Goal: Information Seeking & Learning: Learn about a topic

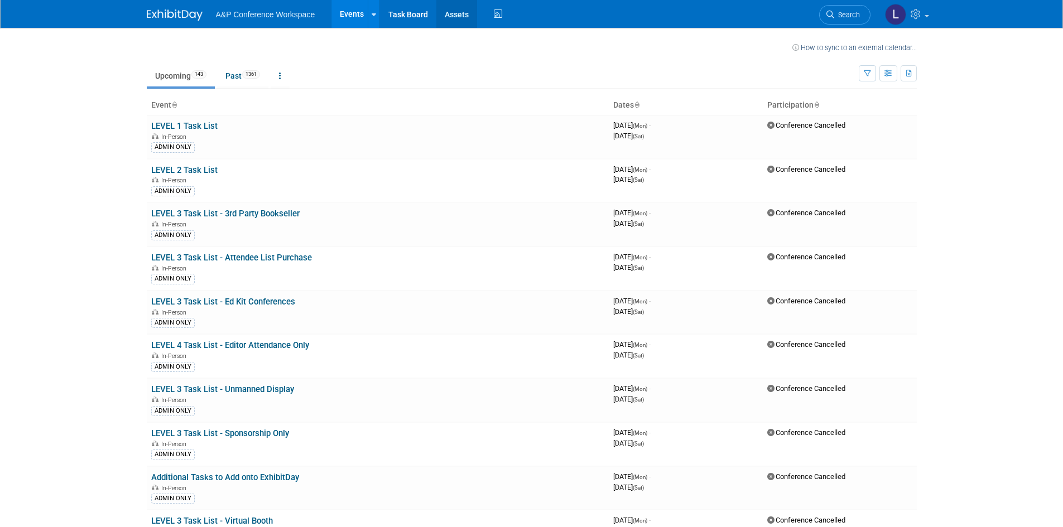
click at [440, 8] on link "Assets" at bounding box center [456, 14] width 41 height 28
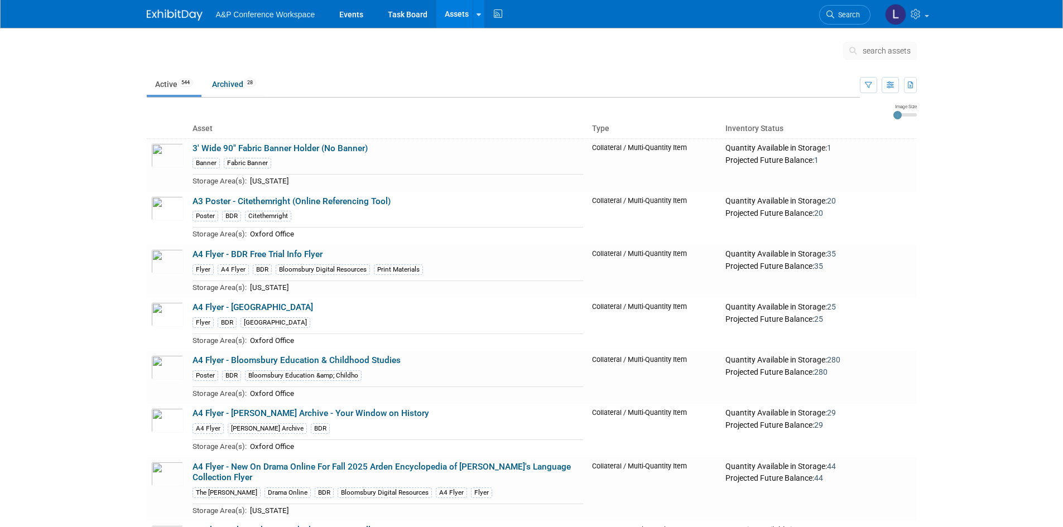
click at [1023, 143] on body "A&P Conference Workspace Events Task Board Assets Search Assets Storage Locatio…" at bounding box center [531, 263] width 1063 height 527
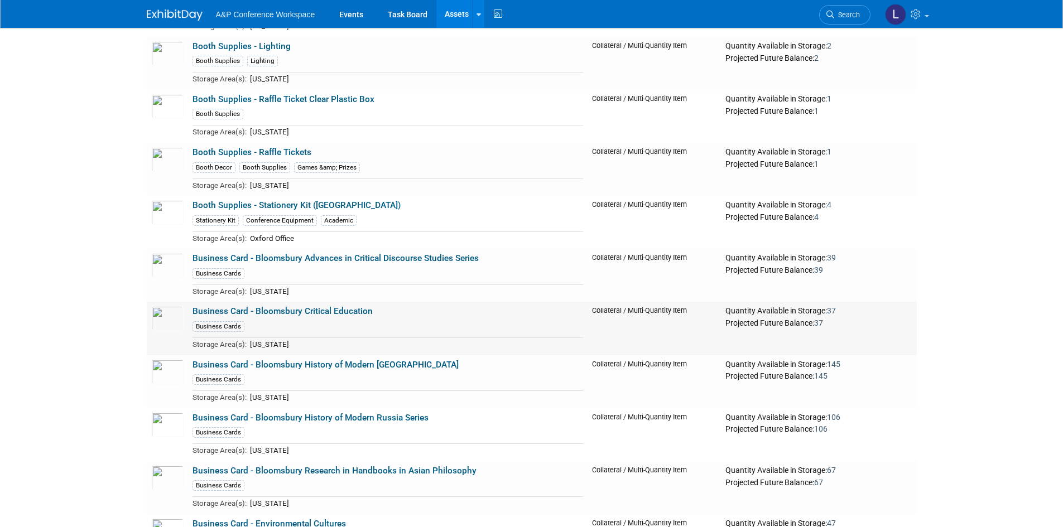
click at [354, 316] on link "Business Card - Bloomsbury Critical Education" at bounding box center [283, 311] width 180 height 10
click at [461, 262] on link "Business Card - Bloomsbury Advances in Critical Discourse Studies Series" at bounding box center [336, 258] width 286 height 10
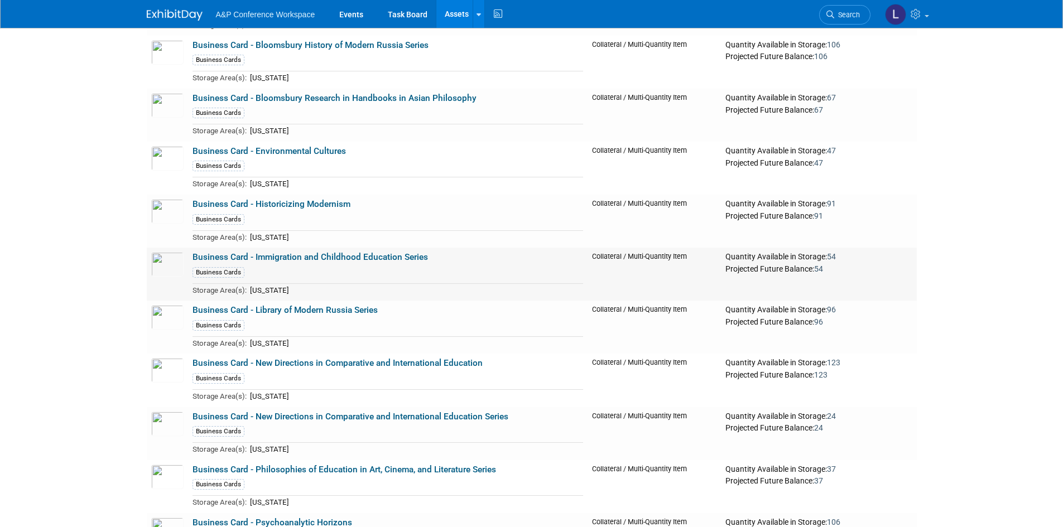
click at [353, 262] on link "Business Card - Immigration and Childhood Education Series" at bounding box center [311, 257] width 236 height 10
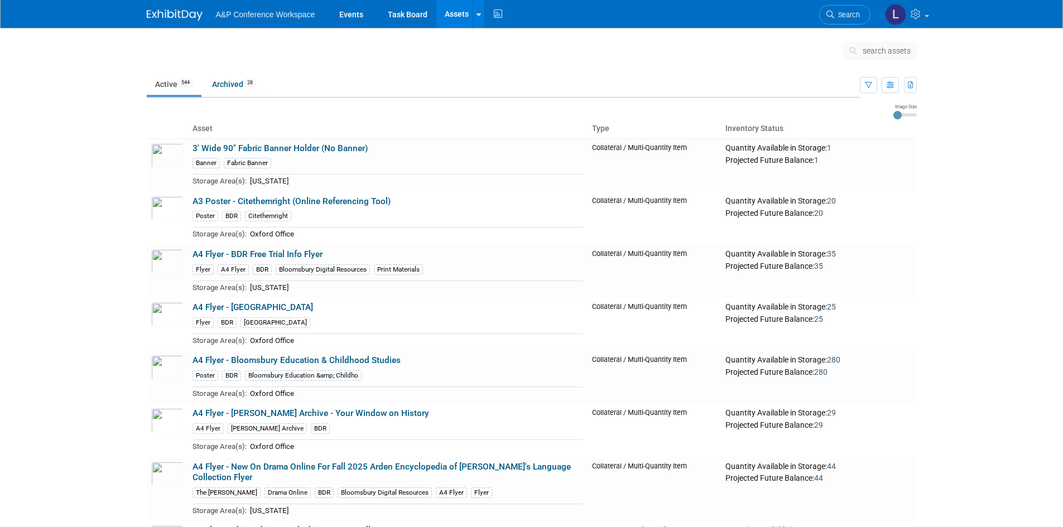
scroll to position [7605, 0]
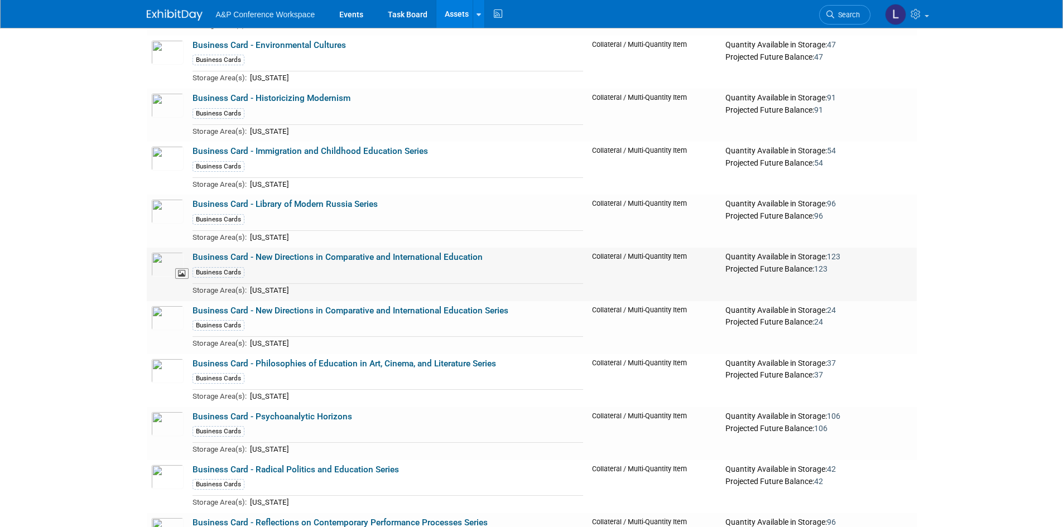
click at [160, 265] on img at bounding box center [167, 264] width 32 height 25
click at [435, 316] on link "Business Card - New Directions in Comparative and International Education Series" at bounding box center [351, 311] width 316 height 10
click at [437, 369] on link "Business Card - Philosophies of Education in Art, Cinema, and Literature Series" at bounding box center [345, 364] width 304 height 10
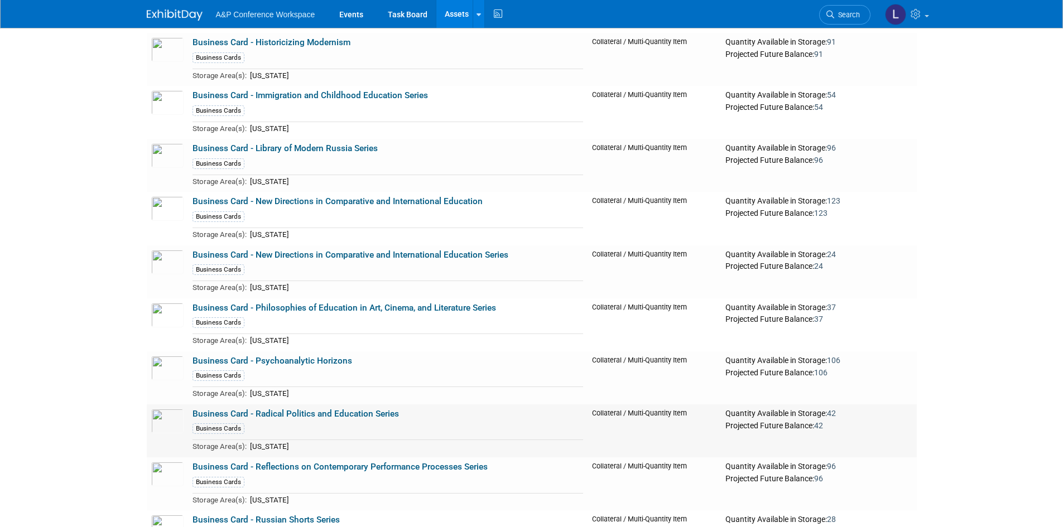
click at [351, 419] on link "Business Card - Radical Politics and Education Series" at bounding box center [296, 414] width 206 height 10
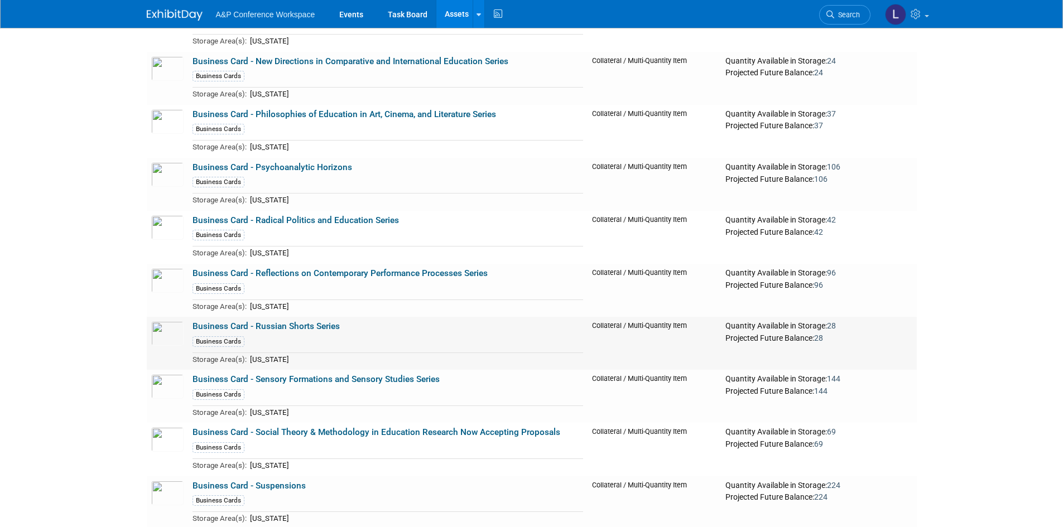
scroll to position [7884, 0]
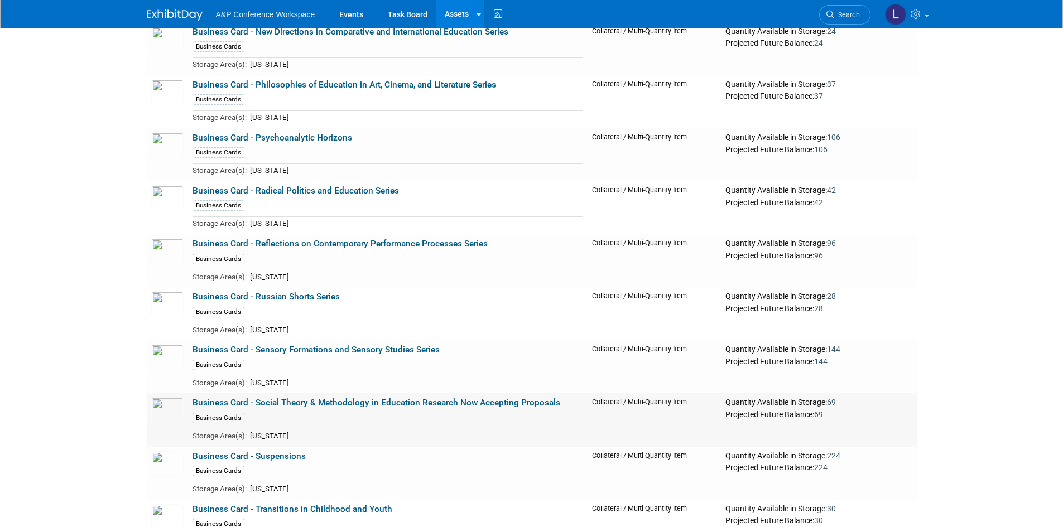
click at [352, 408] on link "Business Card - Social Theory & Methodology in Education Research Now Accepting…" at bounding box center [377, 403] width 368 height 10
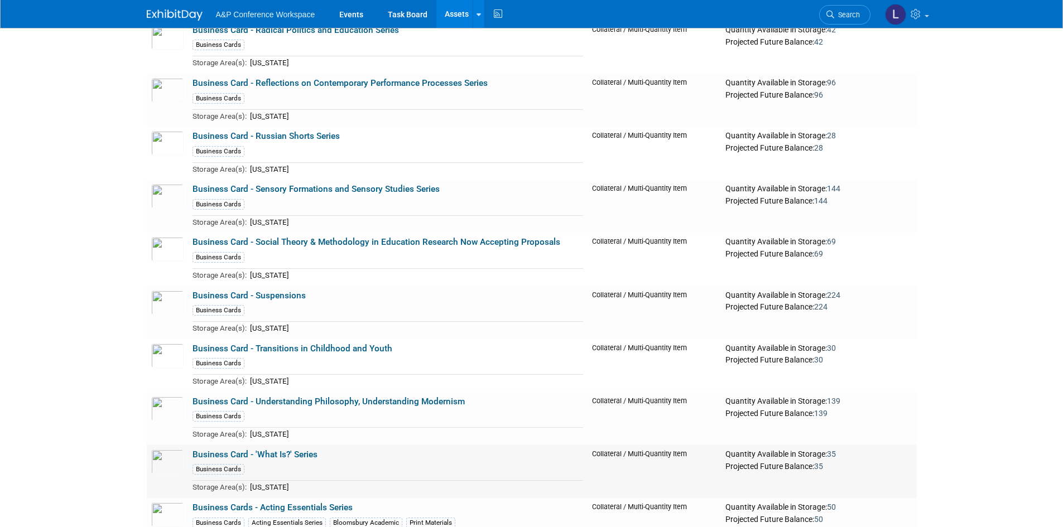
scroll to position [8051, 0]
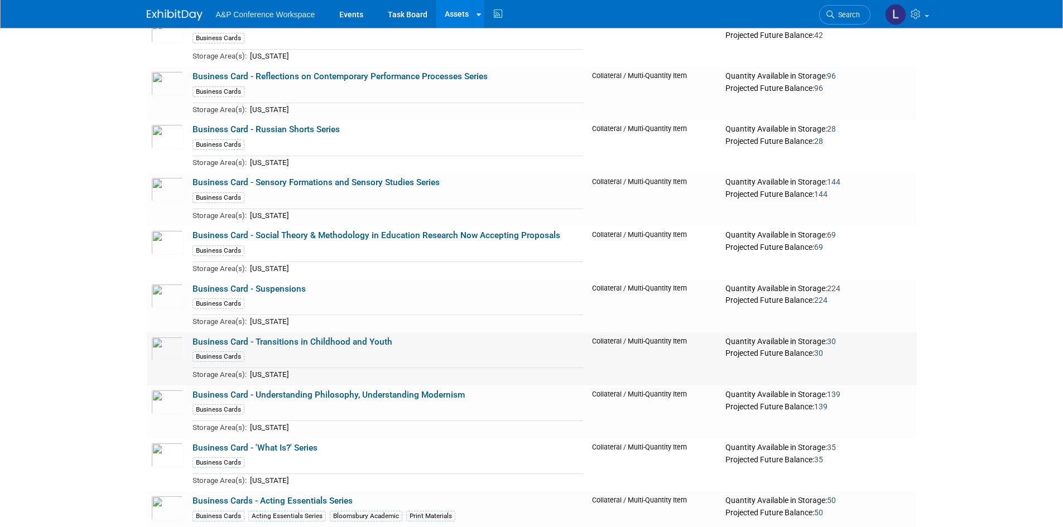
click at [310, 347] on link "Business Card - Transitions in Childhood and Youth" at bounding box center [293, 342] width 200 height 10
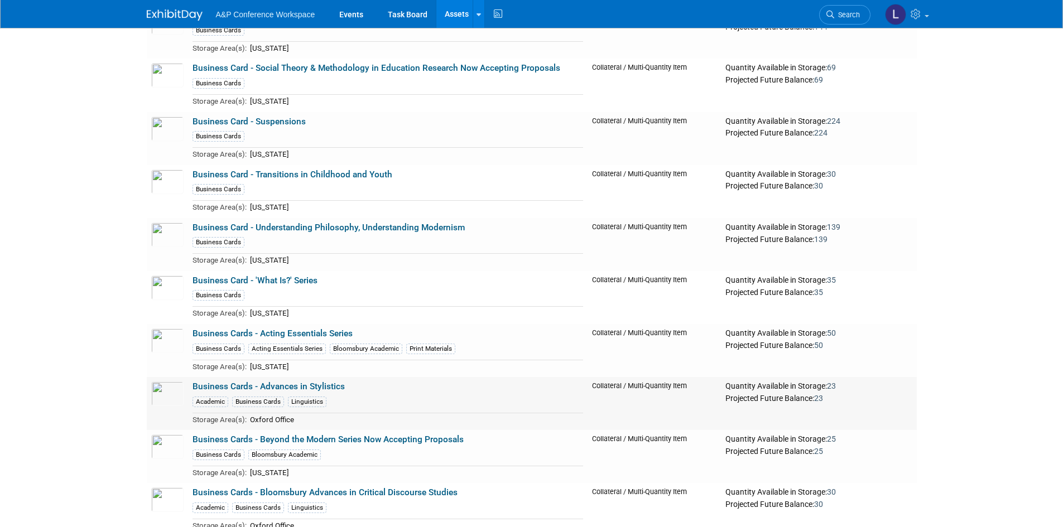
click at [305, 392] on link "Business Cards - Advances in Stylistics" at bounding box center [269, 387] width 152 height 10
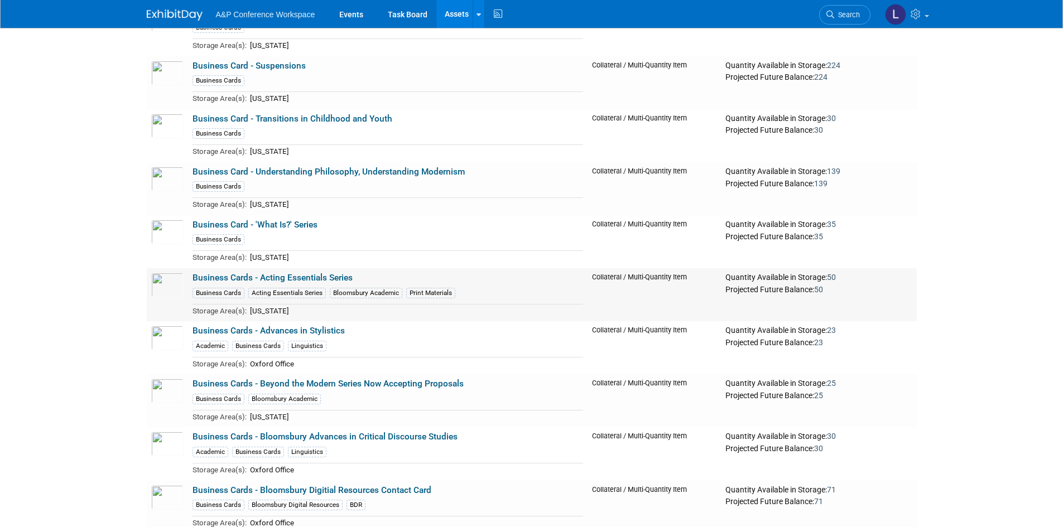
scroll to position [8330, 0]
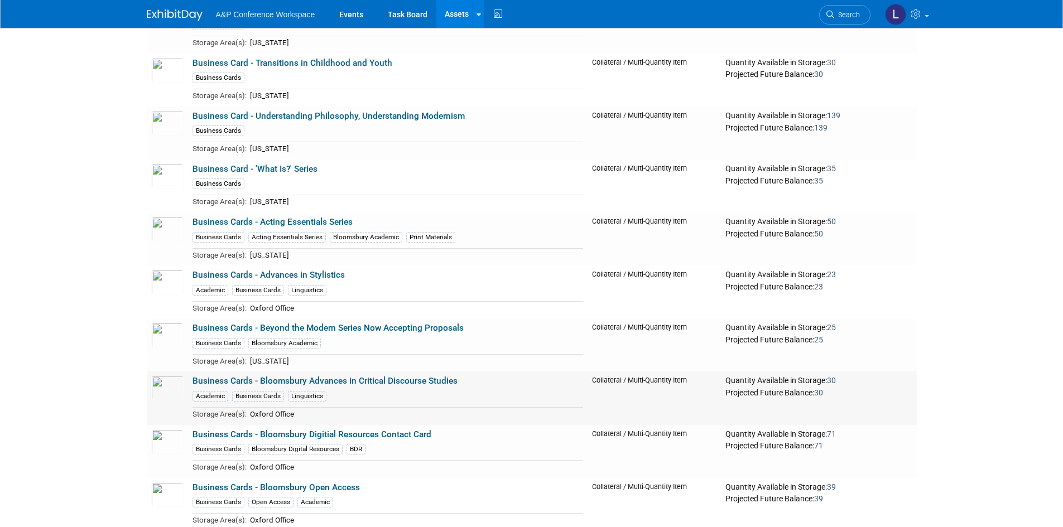
click at [409, 395] on td "Business Cards - Bloomsbury Advances in Critical Discourse Studies Academic Bus…" at bounding box center [388, 398] width 400 height 53
click at [415, 385] on link "Business Cards - Bloomsbury Advances in Critical Discourse Studies" at bounding box center [325, 381] width 265 height 10
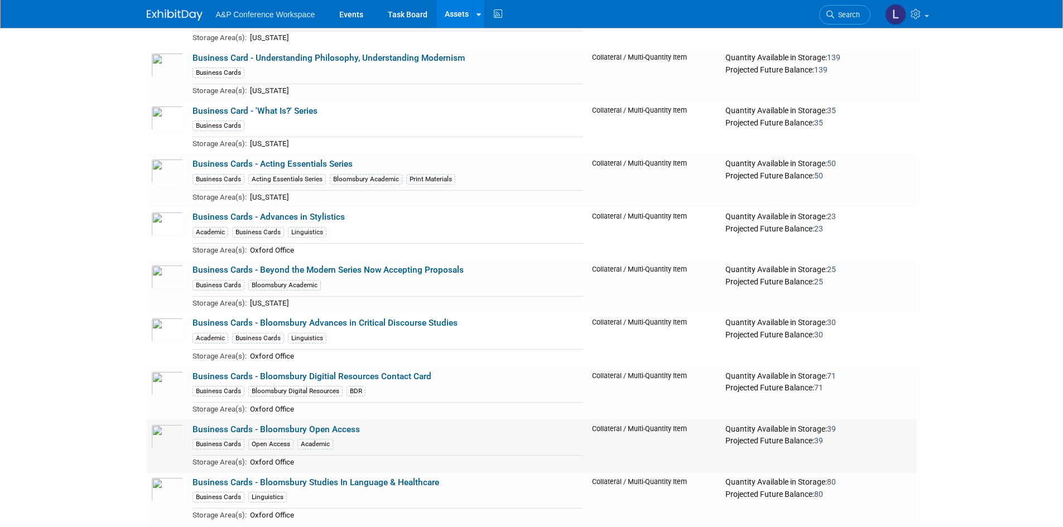
scroll to position [8498, 0]
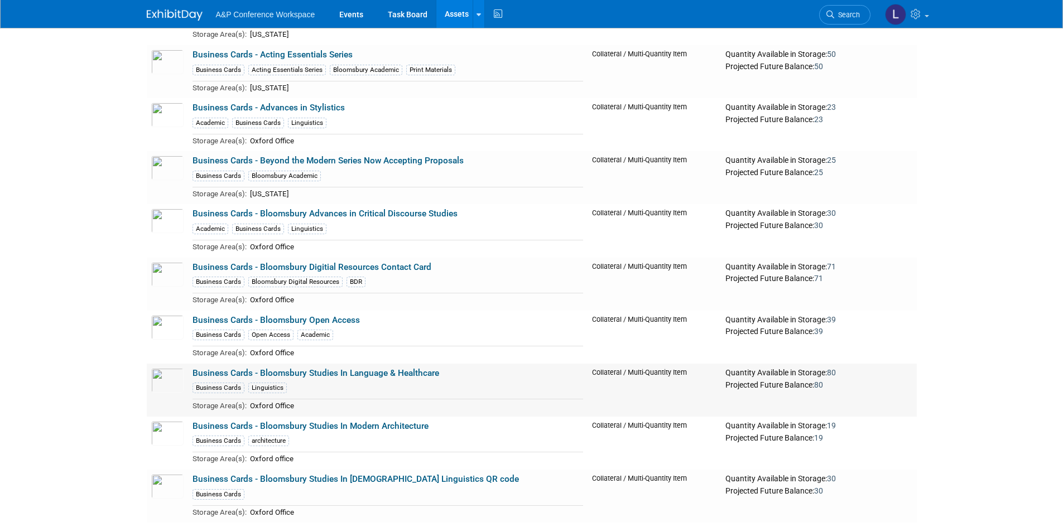
click at [389, 378] on link "Business Cards - Bloomsbury Studies In Language & Healthcare" at bounding box center [316, 373] width 247 height 10
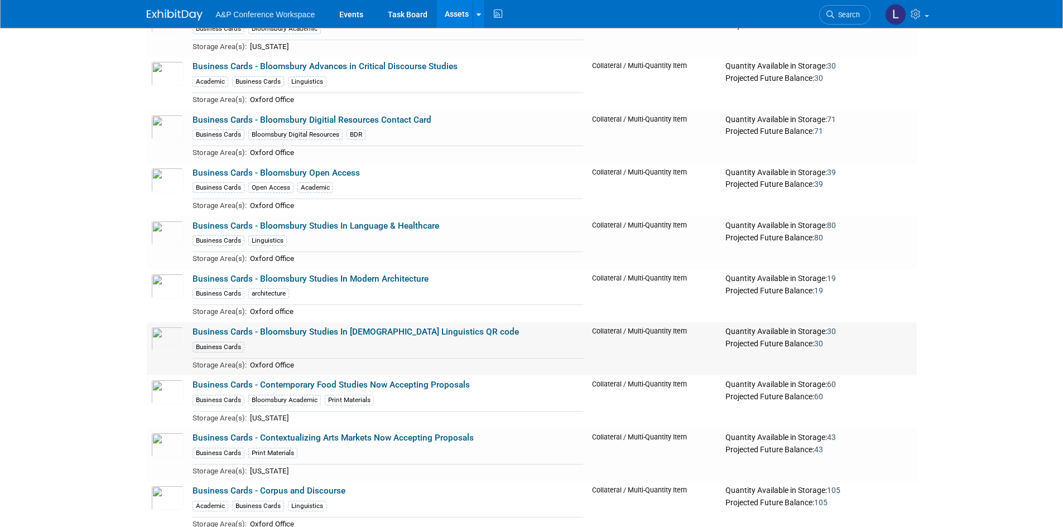
scroll to position [8665, 0]
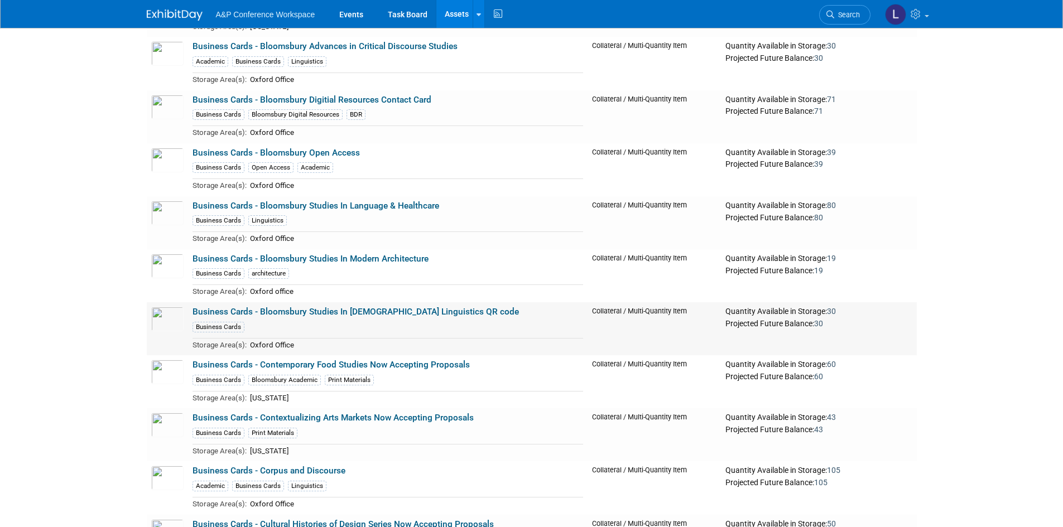
click at [368, 316] on link "Business Cards - Bloomsbury Studies In [DEMOGRAPHIC_DATA] Linguistics QR code" at bounding box center [356, 312] width 326 height 10
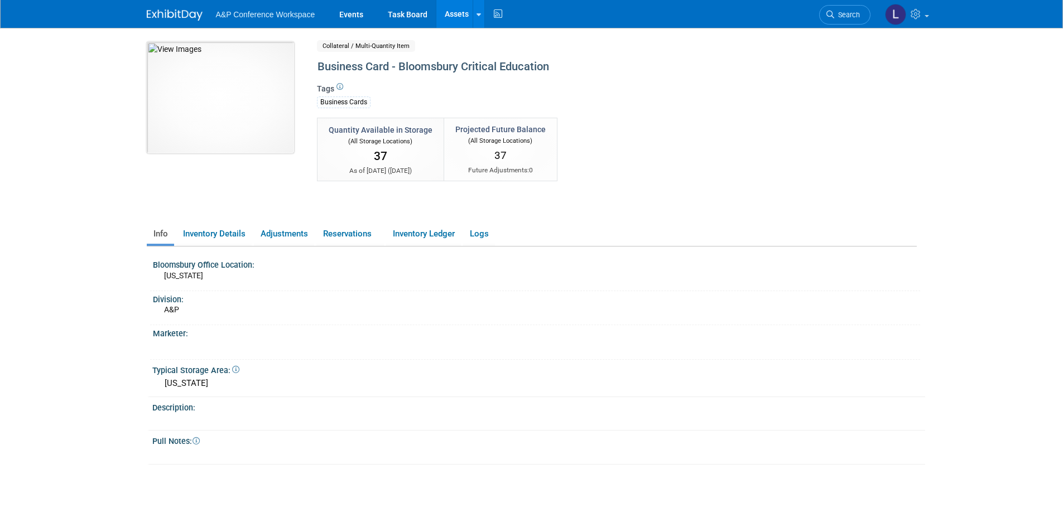
click at [232, 76] on img at bounding box center [220, 98] width 147 height 112
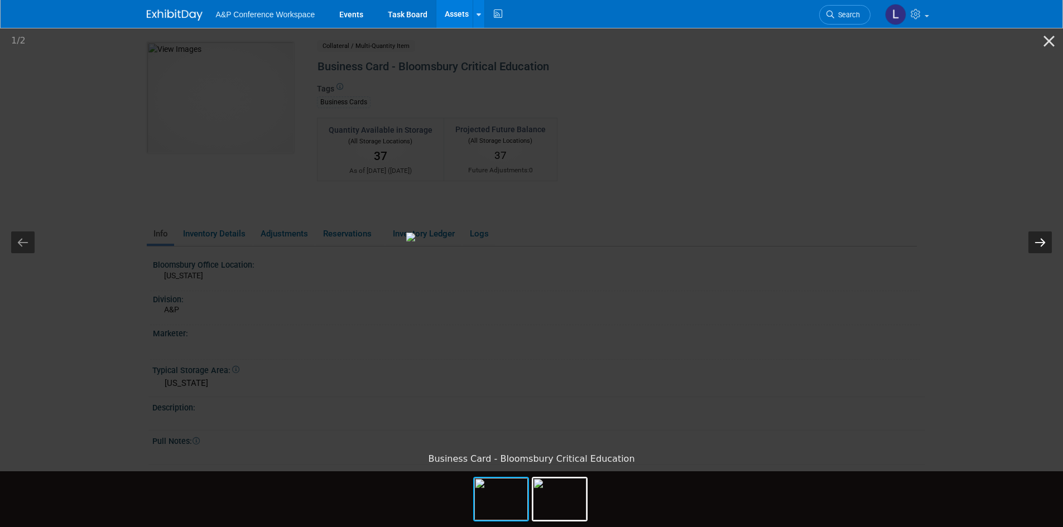
click at [1039, 251] on button "Next slide" at bounding box center [1040, 243] width 23 height 22
click at [1047, 42] on button "Close gallery" at bounding box center [1049, 41] width 28 height 26
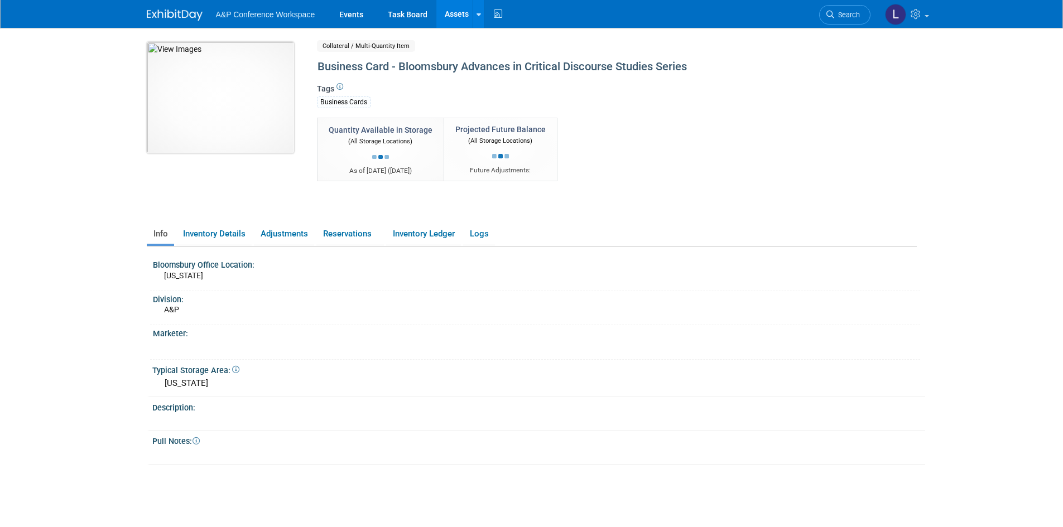
click at [160, 103] on img at bounding box center [220, 98] width 147 height 112
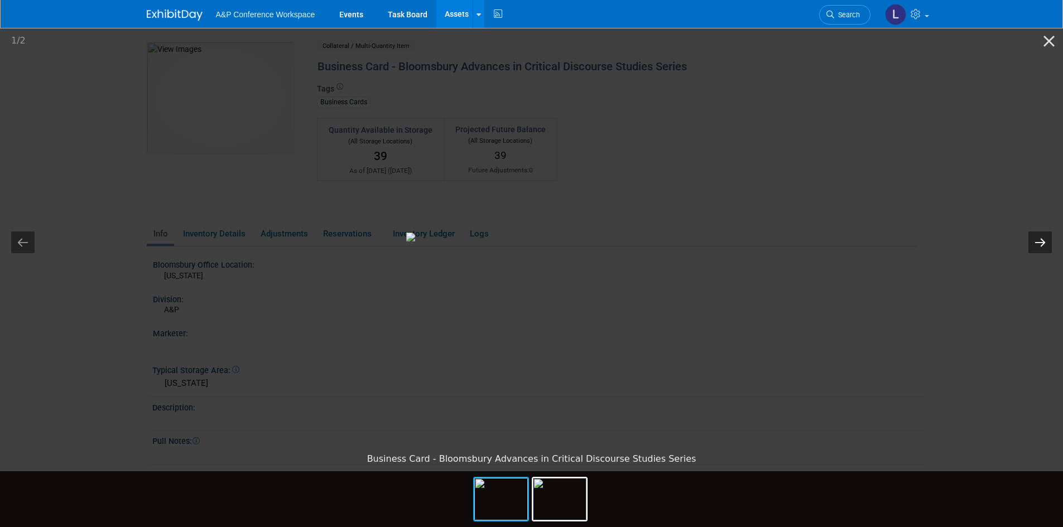
click at [1035, 241] on button "Next slide" at bounding box center [1040, 243] width 23 height 22
click at [1048, 48] on button "Close gallery" at bounding box center [1049, 41] width 28 height 26
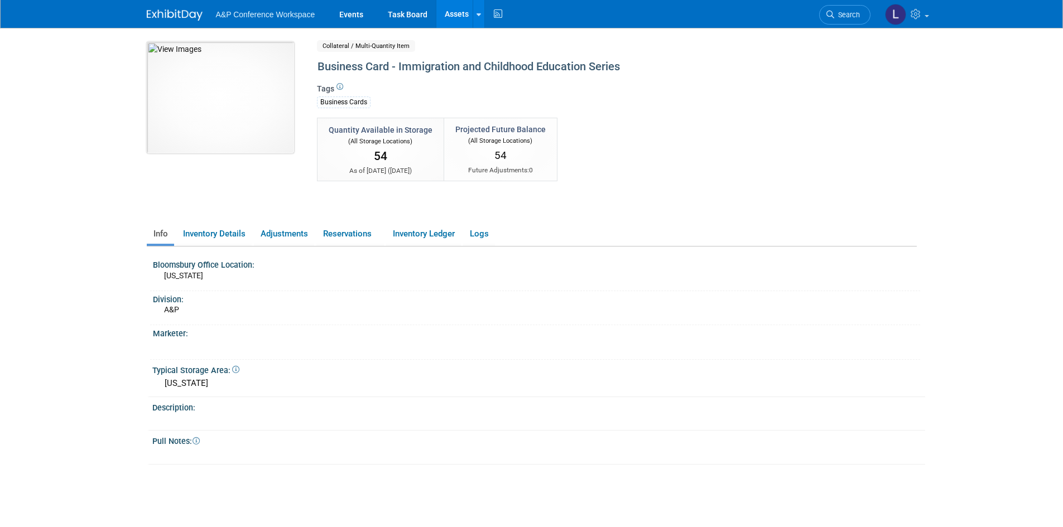
click at [212, 78] on img at bounding box center [220, 98] width 147 height 112
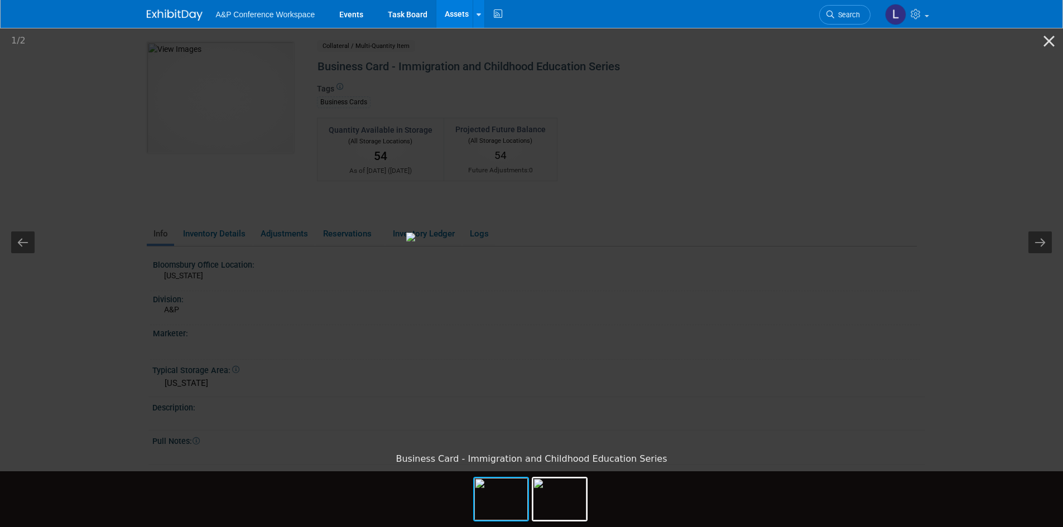
click at [1026, 246] on picture at bounding box center [531, 236] width 1063 height 421
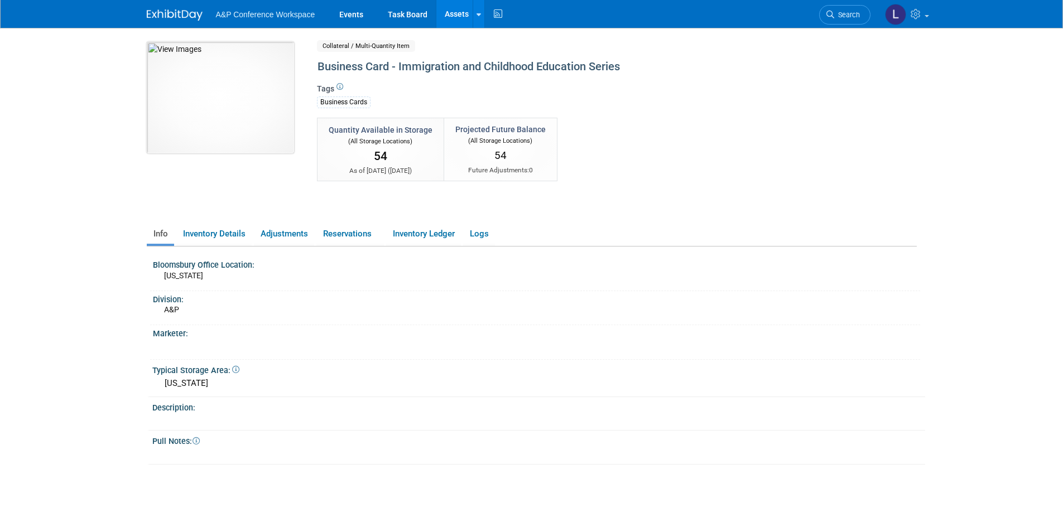
click at [180, 116] on img at bounding box center [220, 98] width 147 height 112
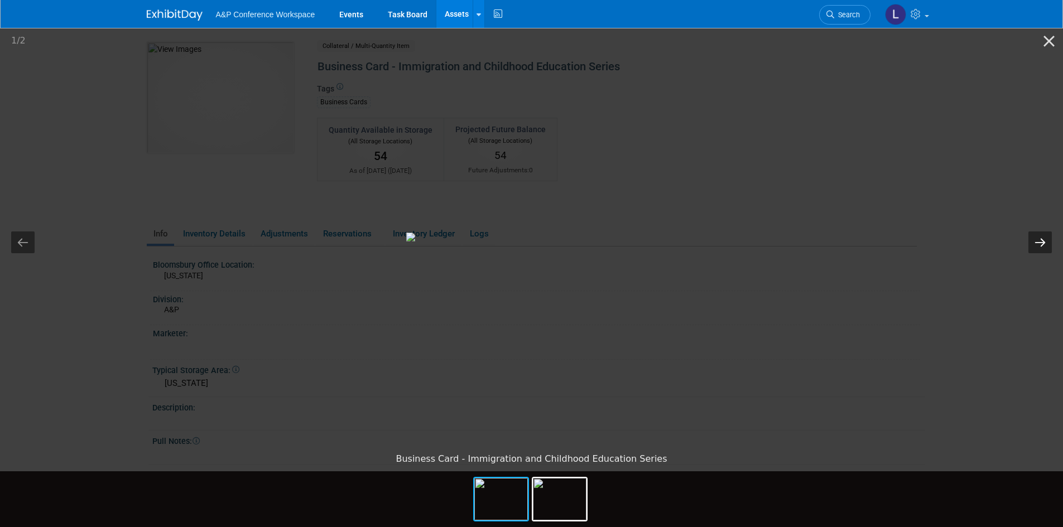
click at [1036, 238] on button "Next slide" at bounding box center [1040, 243] width 23 height 22
click at [1055, 34] on button "Close gallery" at bounding box center [1049, 41] width 28 height 26
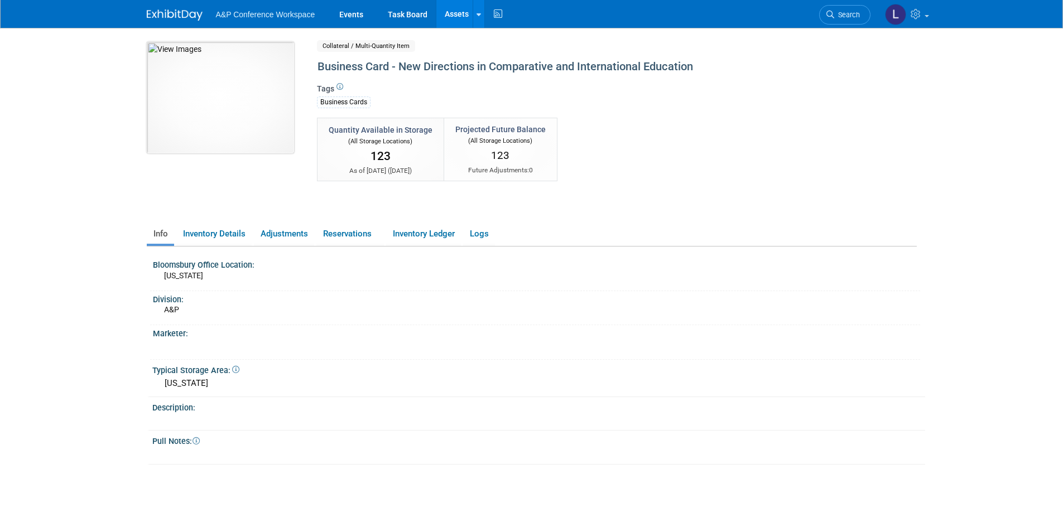
click at [233, 127] on img at bounding box center [220, 98] width 147 height 112
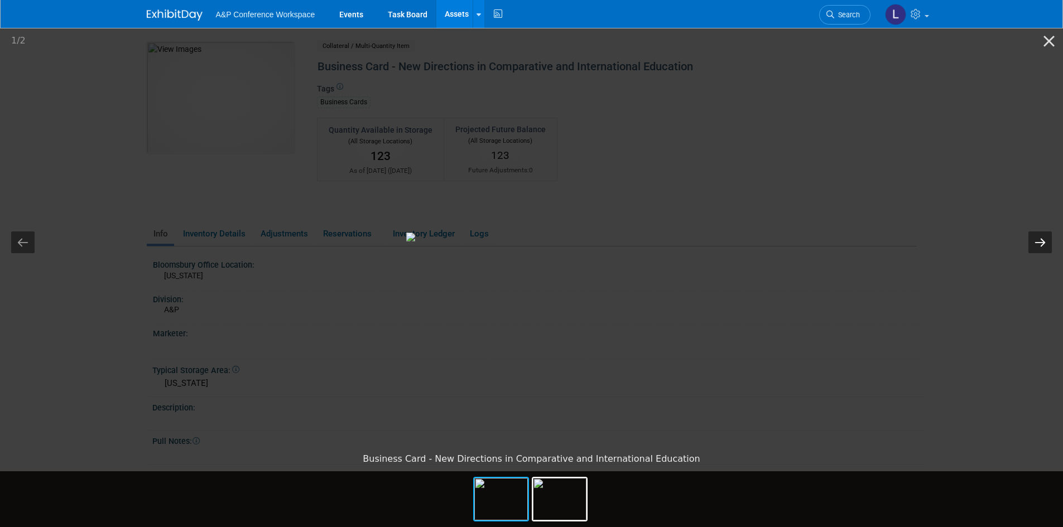
click at [1043, 244] on button "Next slide" at bounding box center [1040, 243] width 23 height 22
click at [1047, 49] on button "Close gallery" at bounding box center [1049, 41] width 28 height 26
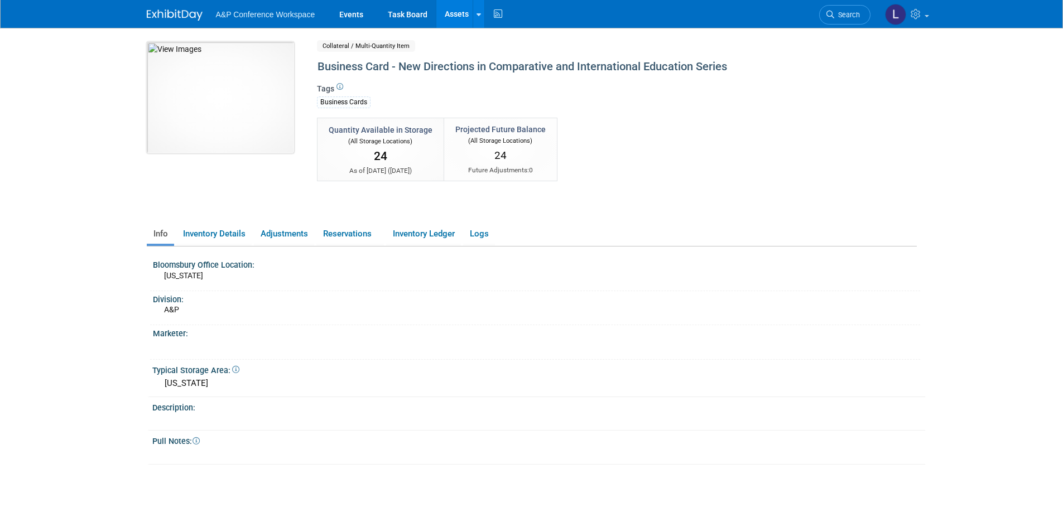
click at [199, 74] on img at bounding box center [220, 98] width 147 height 112
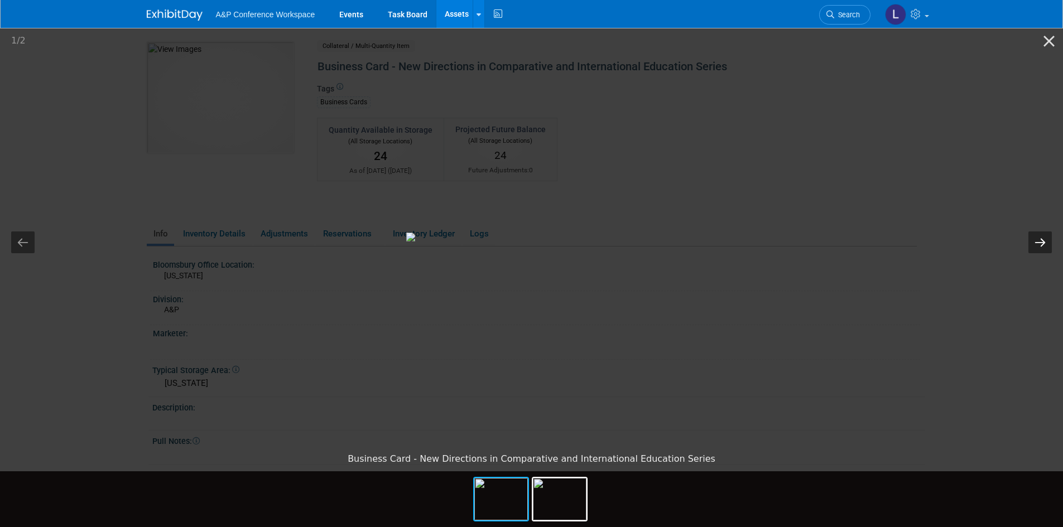
click at [1030, 246] on button "Next slide" at bounding box center [1040, 243] width 23 height 22
click at [1051, 45] on button "Close gallery" at bounding box center [1049, 41] width 28 height 26
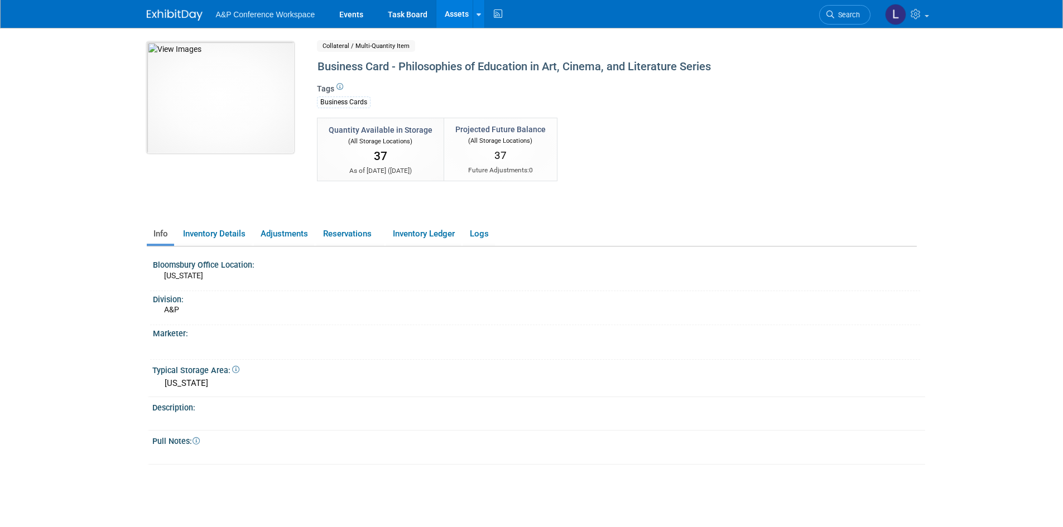
click at [221, 80] on img at bounding box center [220, 98] width 147 height 112
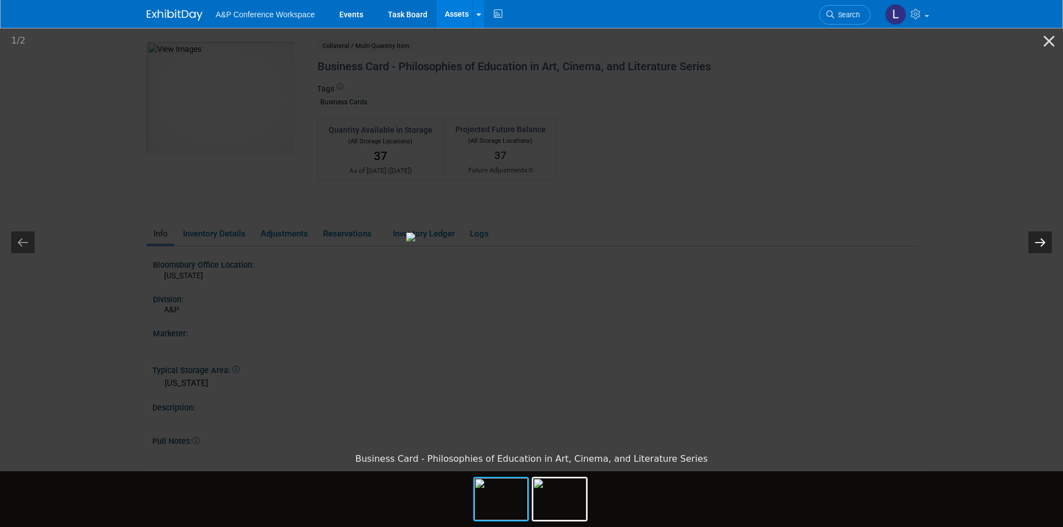
click at [1047, 245] on button "Next slide" at bounding box center [1040, 243] width 23 height 22
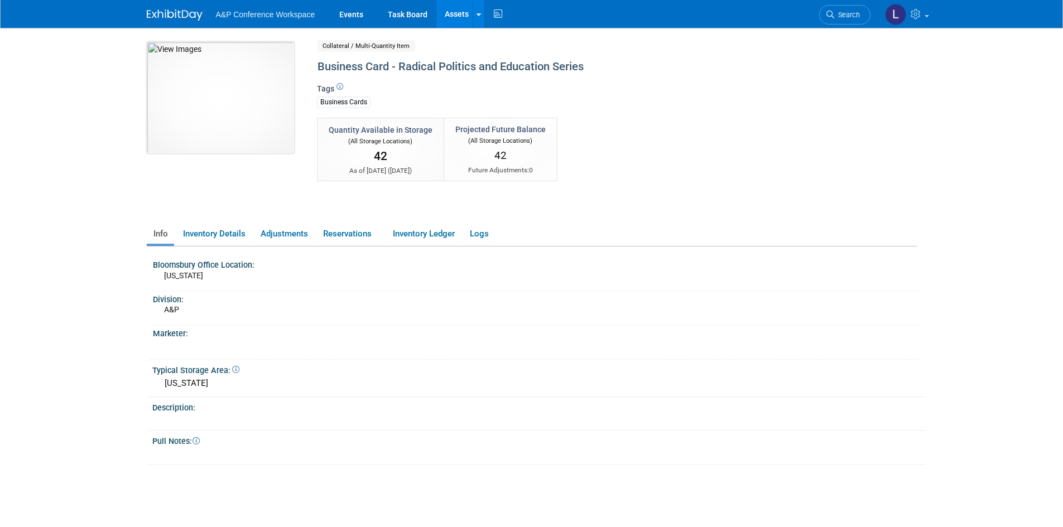
click at [215, 70] on img at bounding box center [220, 98] width 147 height 112
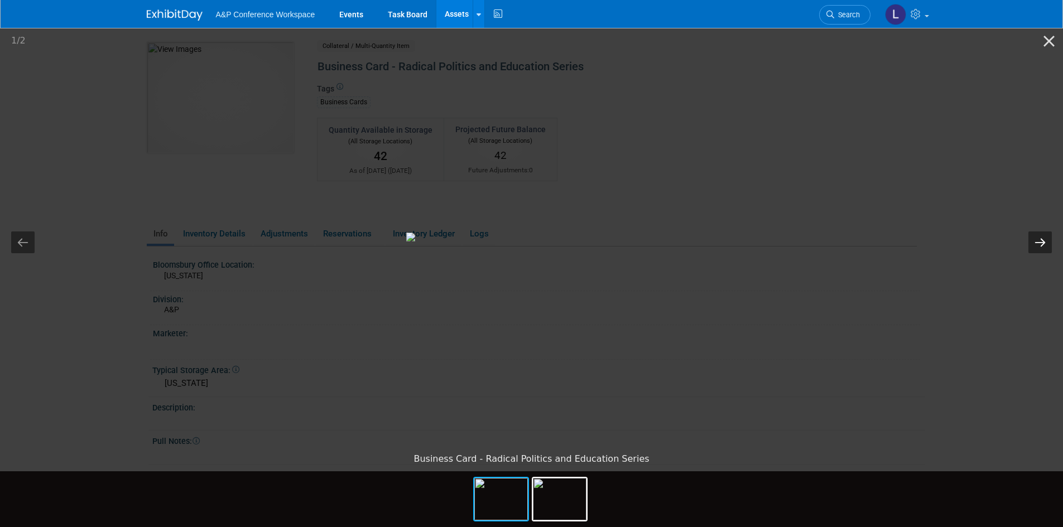
click at [1042, 251] on button "Next slide" at bounding box center [1040, 243] width 23 height 22
click at [1044, 45] on button "Close gallery" at bounding box center [1049, 41] width 28 height 26
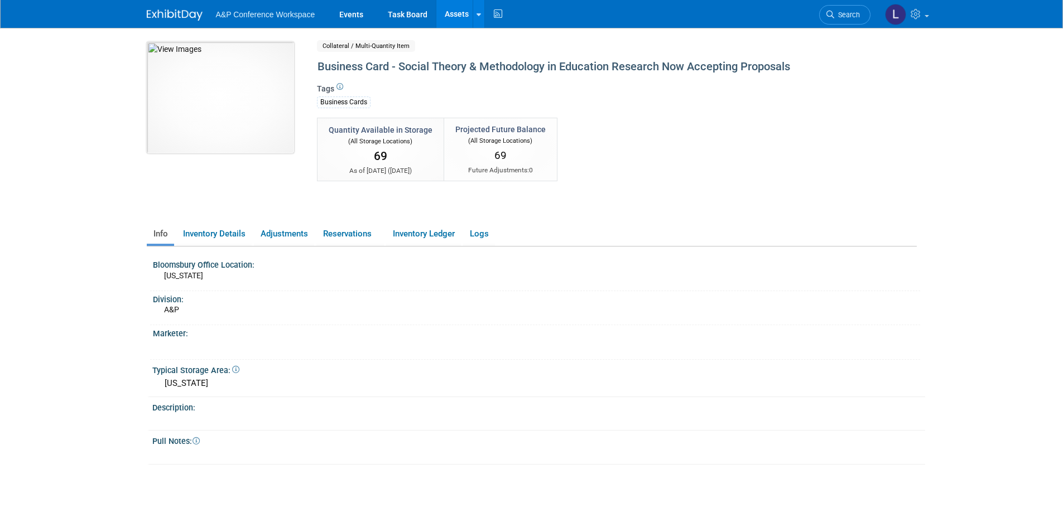
click at [208, 92] on img at bounding box center [220, 98] width 147 height 112
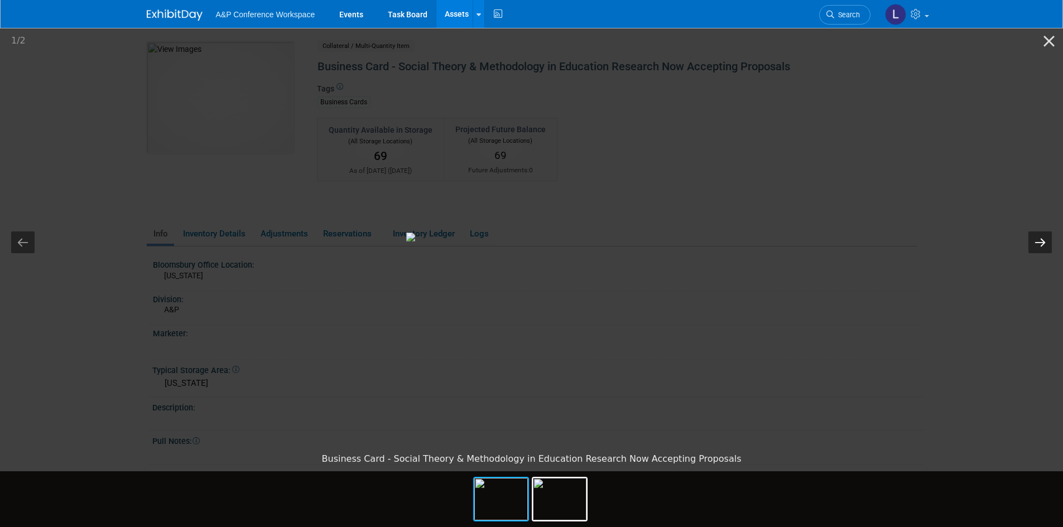
click at [1038, 244] on button "Next slide" at bounding box center [1040, 243] width 23 height 22
click at [1050, 46] on button "Close gallery" at bounding box center [1049, 41] width 28 height 26
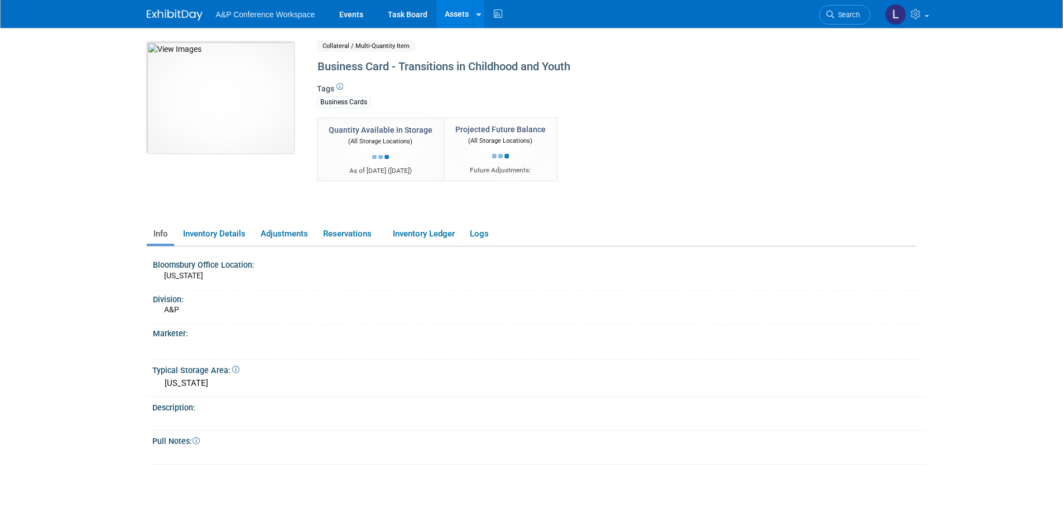
click at [219, 108] on img at bounding box center [220, 98] width 147 height 112
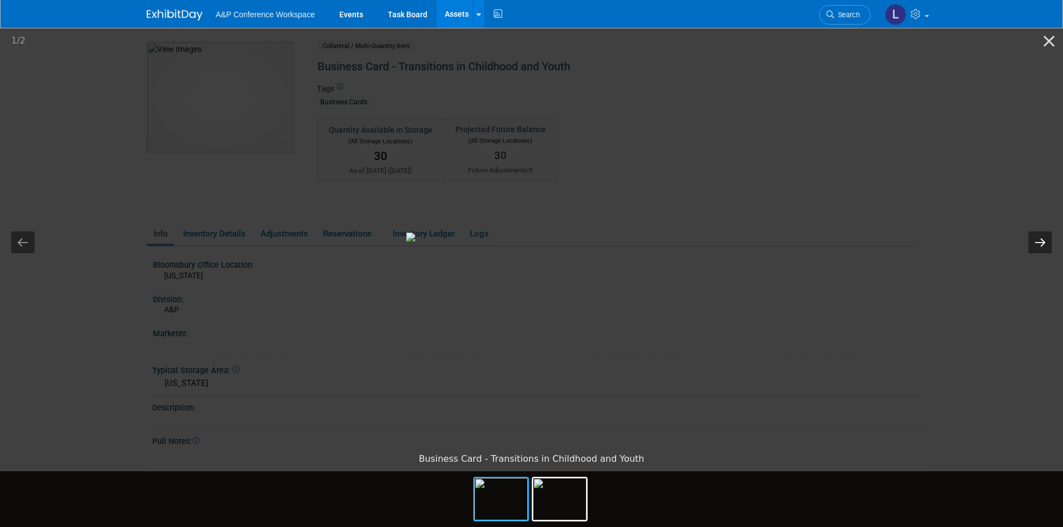
click at [1034, 237] on button "Next slide" at bounding box center [1040, 243] width 23 height 22
click at [1045, 39] on button "Close gallery" at bounding box center [1049, 41] width 28 height 26
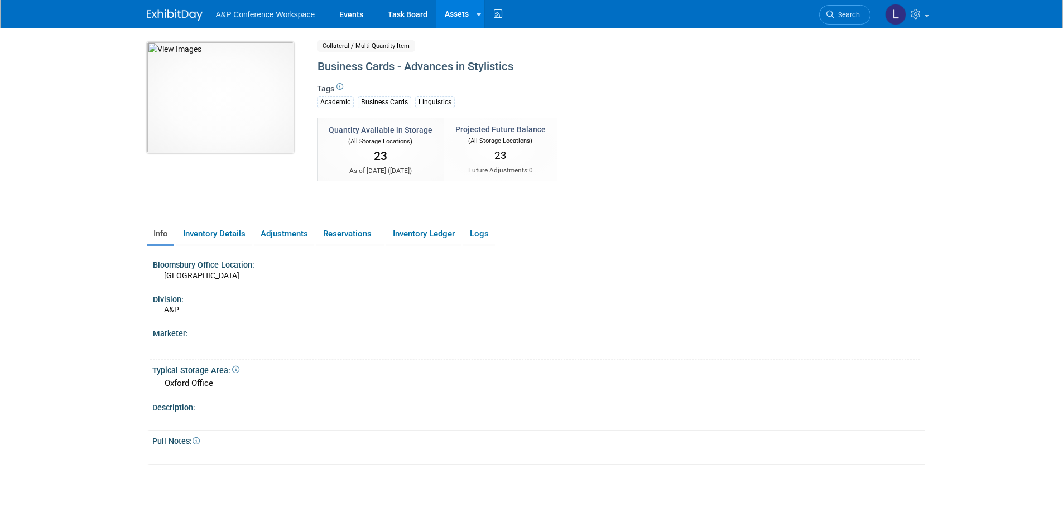
click at [208, 62] on img at bounding box center [220, 98] width 147 height 112
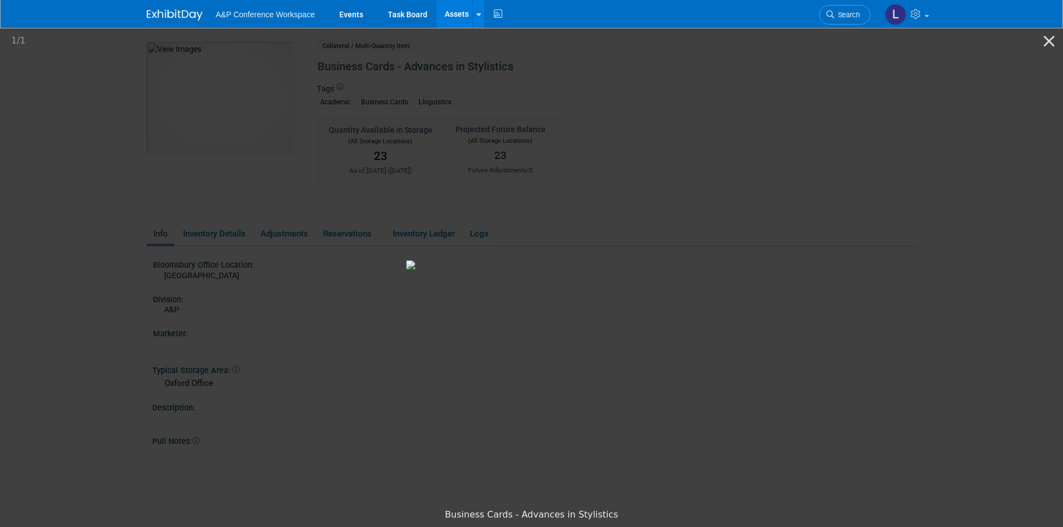
click at [657, 270] on img at bounding box center [531, 265] width 251 height 9
click at [467, 270] on img at bounding box center [531, 265] width 251 height 9
click at [657, 270] on img at bounding box center [531, 265] width 251 height 9
click at [406, 261] on img at bounding box center [531, 265] width 251 height 9
click at [657, 261] on img at bounding box center [531, 265] width 251 height 9
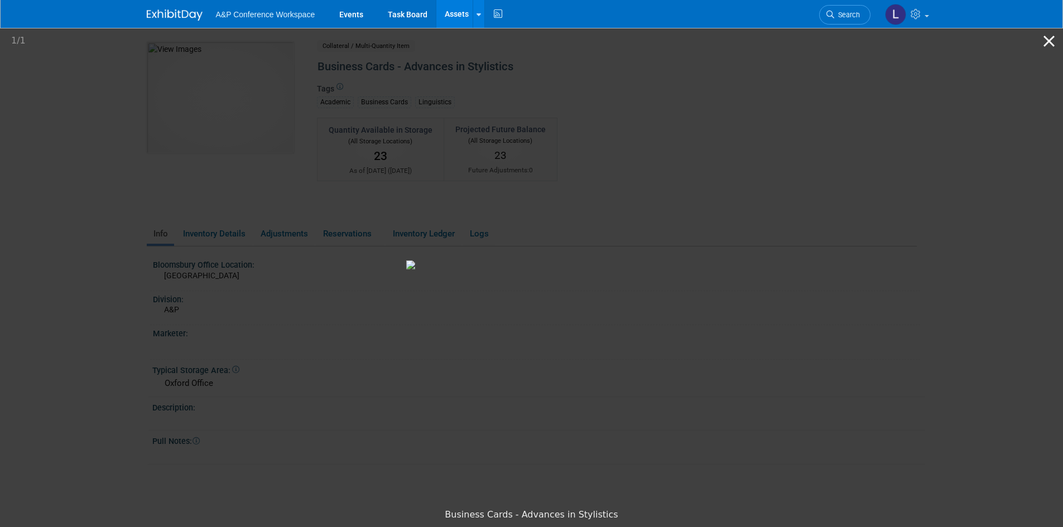
click at [1054, 44] on button "Close gallery" at bounding box center [1049, 41] width 28 height 26
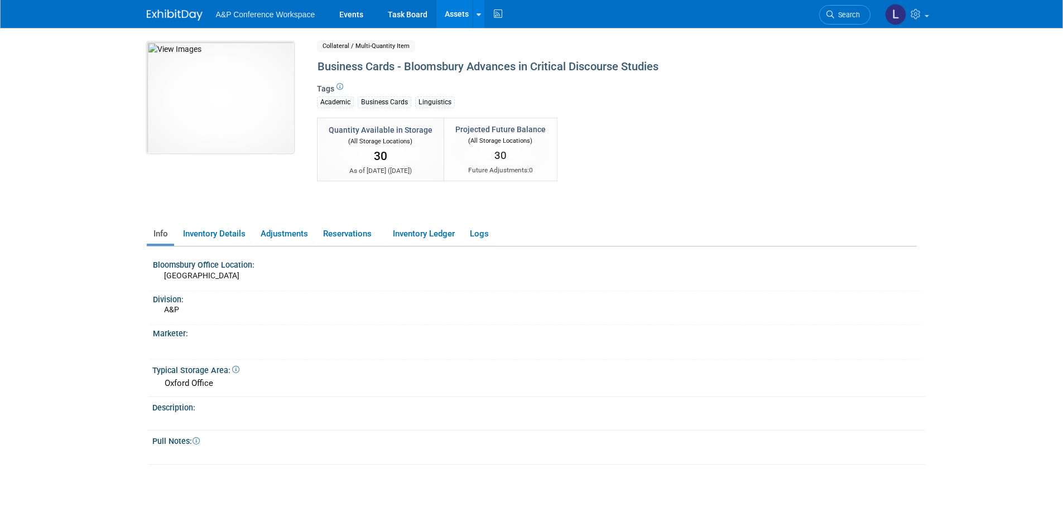
click at [232, 99] on img at bounding box center [220, 98] width 147 height 112
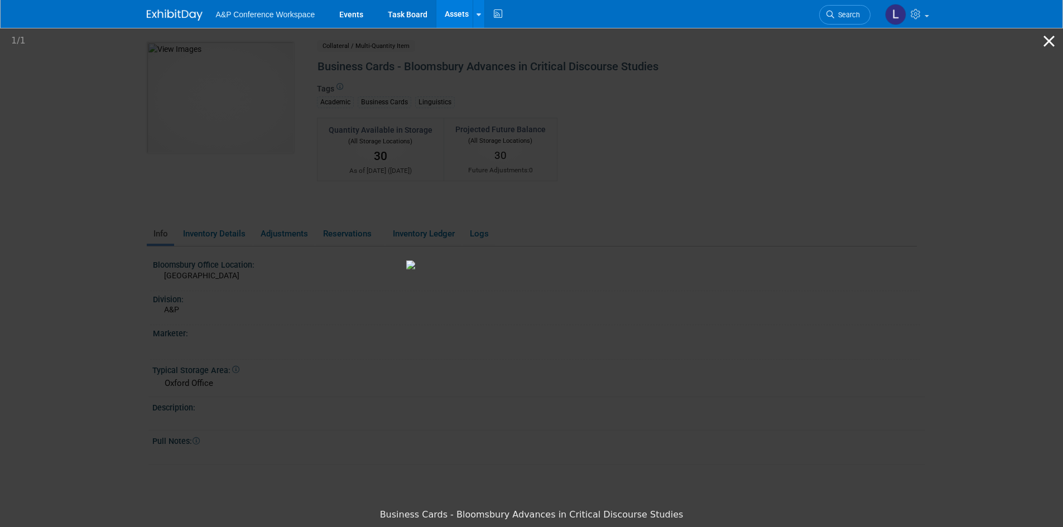
click at [1048, 37] on button "Close gallery" at bounding box center [1049, 41] width 28 height 26
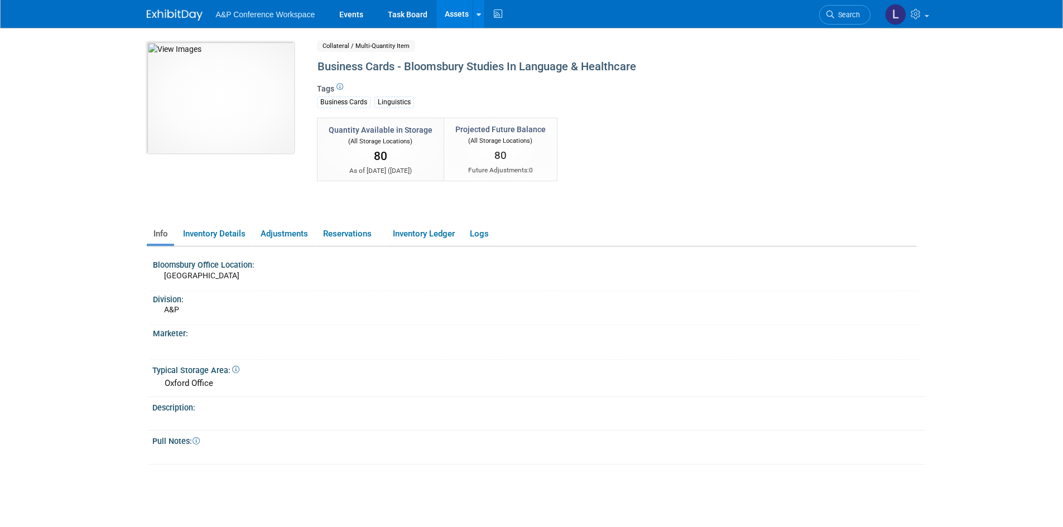
click at [222, 92] on img at bounding box center [220, 98] width 147 height 112
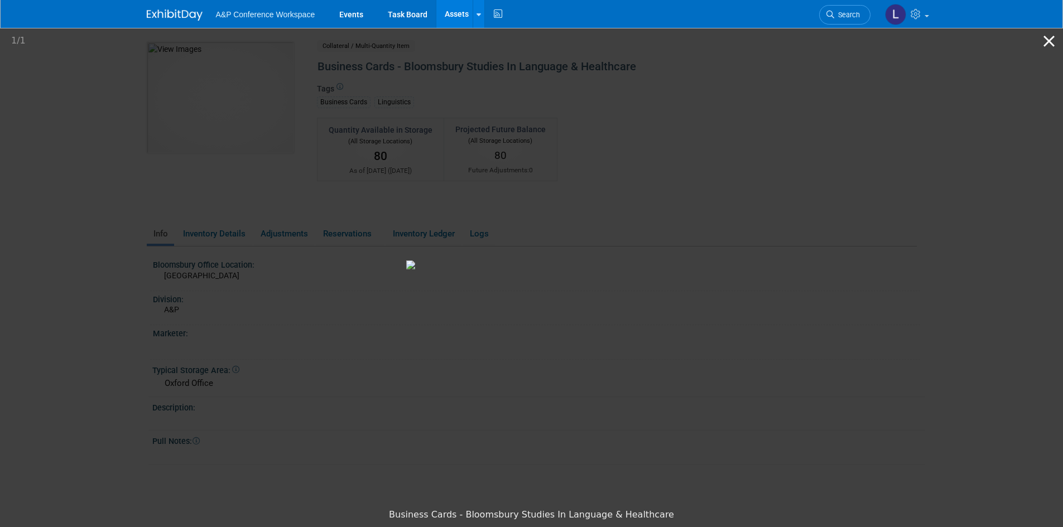
click at [1049, 33] on button "Close gallery" at bounding box center [1049, 41] width 28 height 26
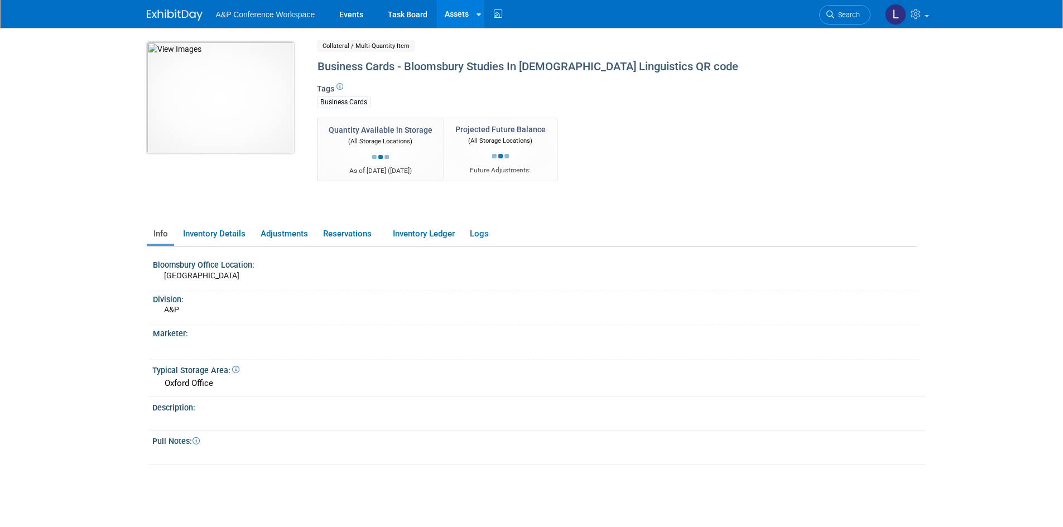
click at [213, 73] on img at bounding box center [220, 98] width 147 height 112
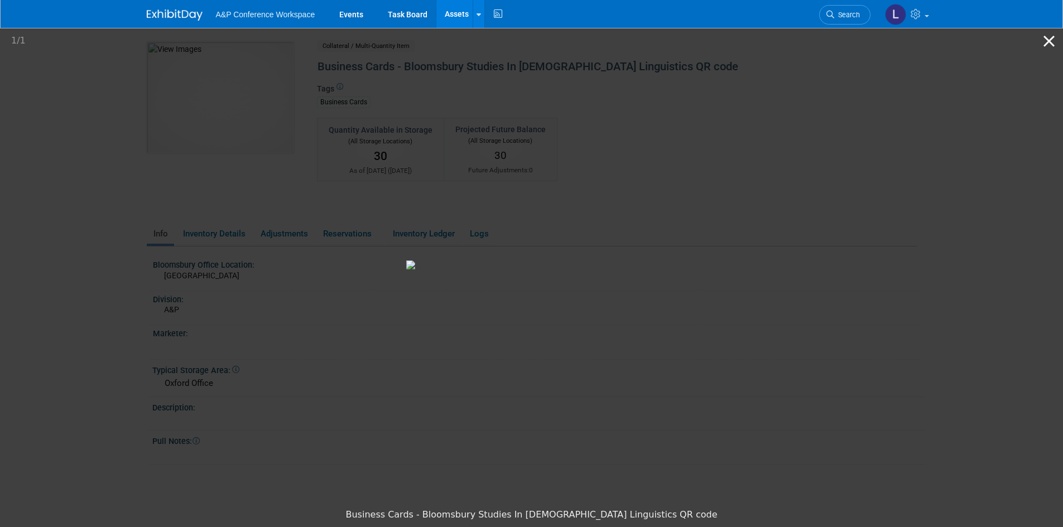
click at [1044, 44] on button "Close gallery" at bounding box center [1049, 41] width 28 height 26
